Goal: Check status

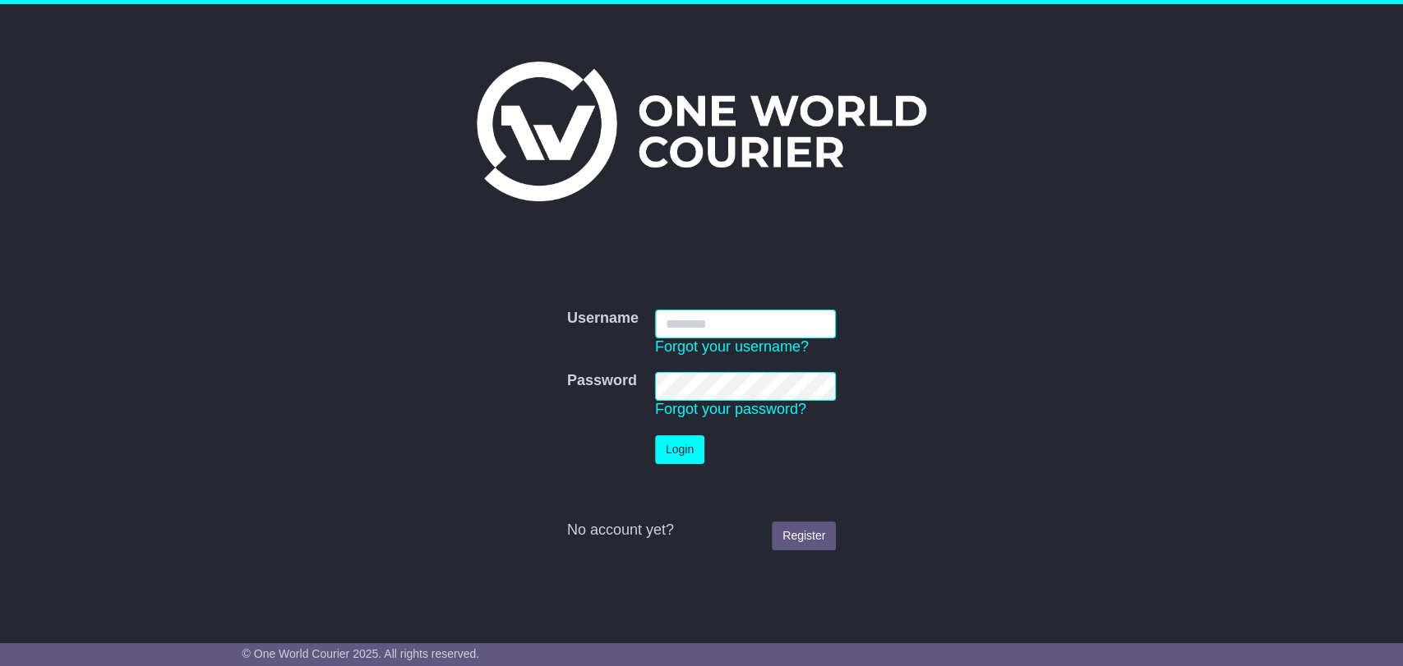
type input "**********"
click at [690, 455] on button "Login" at bounding box center [679, 449] width 49 height 29
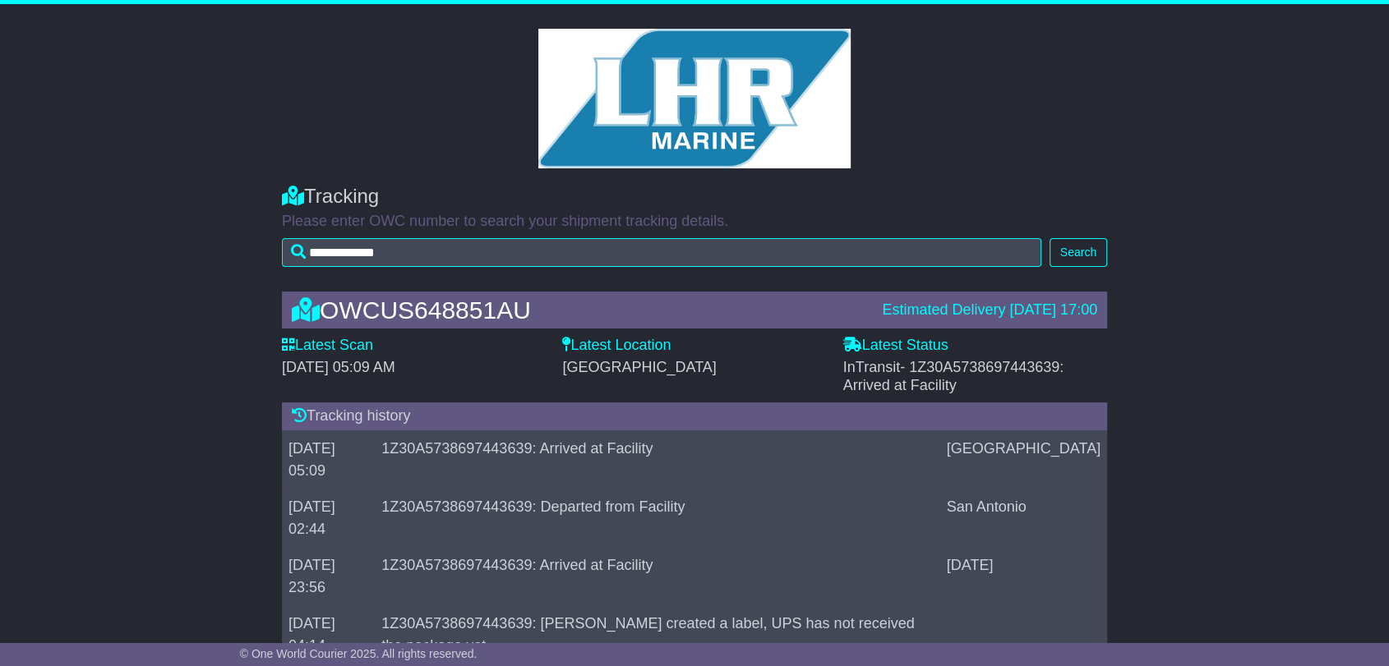
click at [1006, 359] on span "- 1Z30A5738697443639: Arrived at Facility" at bounding box center [953, 376] width 221 height 35
copy span "1Z30A5738697443639"
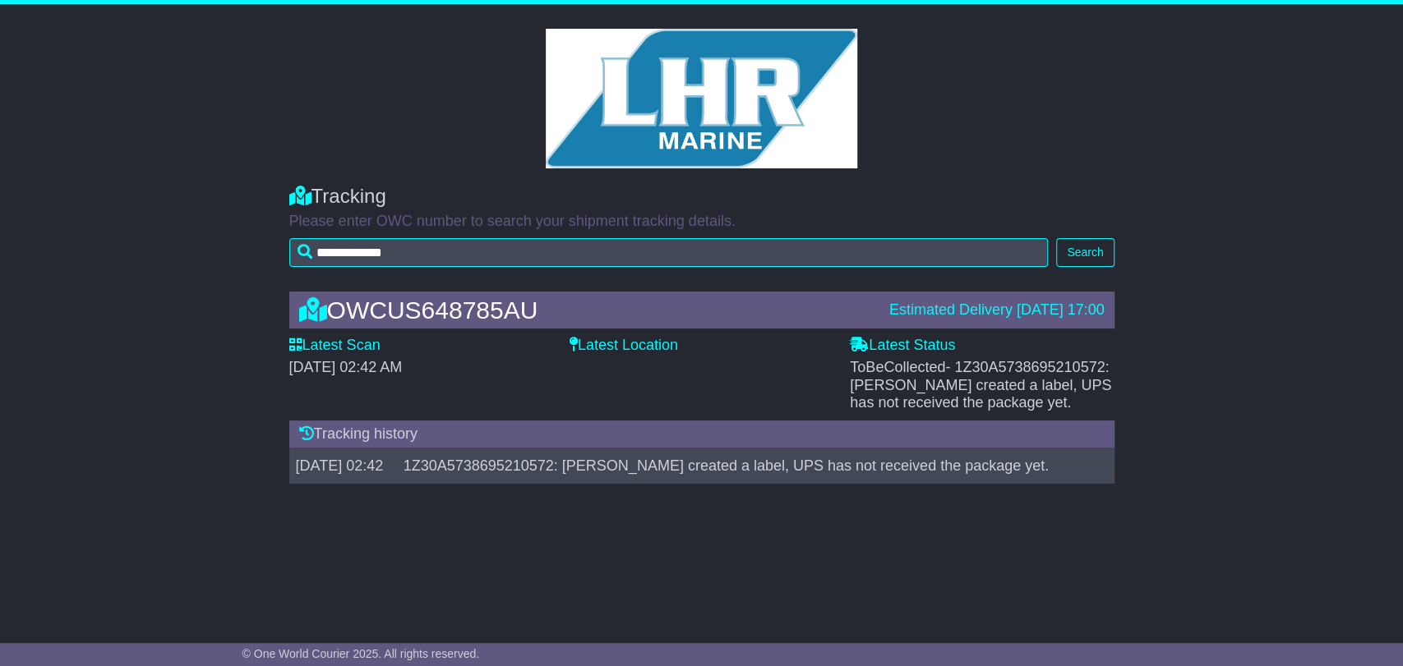
click at [1002, 371] on span "- 1Z30A5738695210572: Shipper created a label, UPS has not received the package…" at bounding box center [980, 385] width 261 height 52
click at [1002, 364] on span "- 1Z30A5738695210572: Shipper created a label, UPS has not received the package…" at bounding box center [980, 385] width 261 height 52
copy span "1Z30A5738695210572"
